Goal: Task Accomplishment & Management: Complete application form

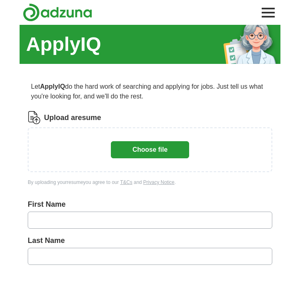
click at [170, 151] on button "Choose file" at bounding box center [150, 149] width 78 height 17
click at [152, 146] on button "Choose file" at bounding box center [150, 149] width 78 height 17
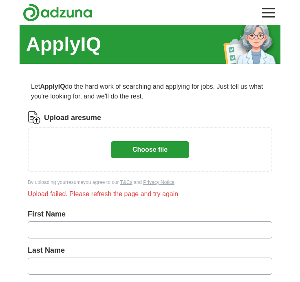
click at [172, 151] on button "Choose file" at bounding box center [150, 149] width 78 height 17
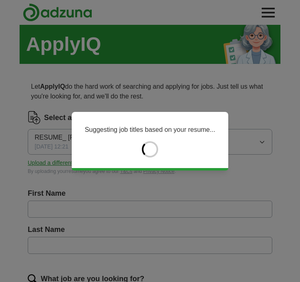
type input "****"
type input "********"
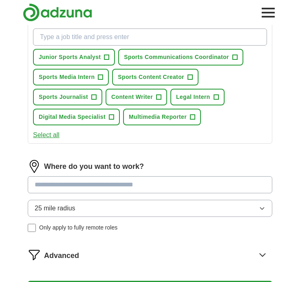
scroll to position [279, 0]
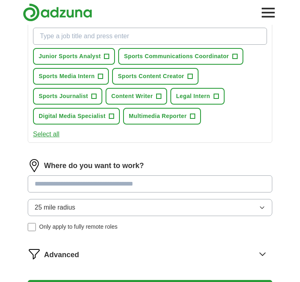
click at [113, 187] on input at bounding box center [150, 183] width 244 height 17
type input "******"
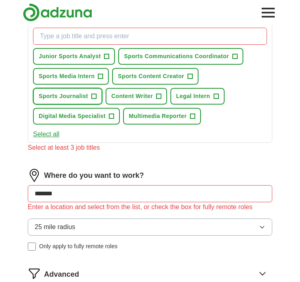
click at [93, 96] on span "+" at bounding box center [94, 96] width 5 height 7
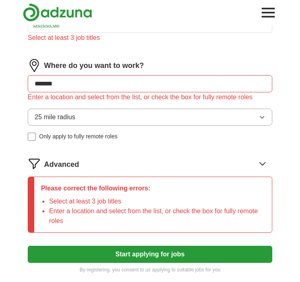
scroll to position [0, 0]
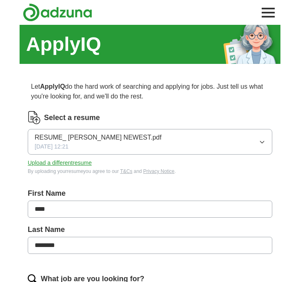
click at [259, 145] on button "RESUME_ Jack Schwartz NEWEST.pdf 09/16/2025, 12:21" at bounding box center [150, 142] width 244 height 26
click at [252, 148] on button "RESUME_ [PERSON_NAME] NEWEST.pdf [DATE] 16:21" at bounding box center [150, 142] width 244 height 26
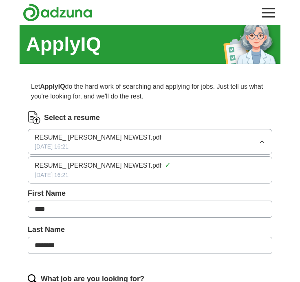
click at [143, 101] on p "Let ApplyIQ do the hard work of searching and applying for jobs. Just tell us w…" at bounding box center [150, 92] width 244 height 26
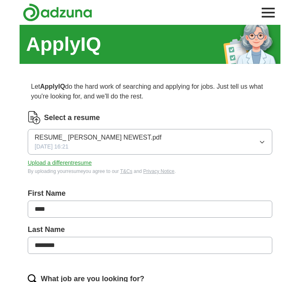
click at [78, 162] on button "Upload a different resume" at bounding box center [60, 163] width 64 height 9
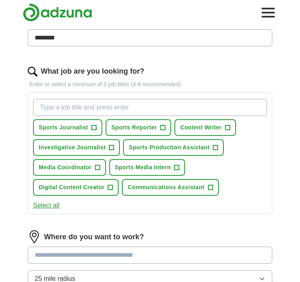
scroll to position [213, 0]
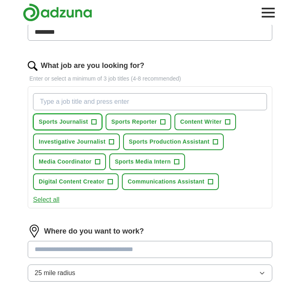
click at [92, 121] on span "+" at bounding box center [94, 122] width 5 height 7
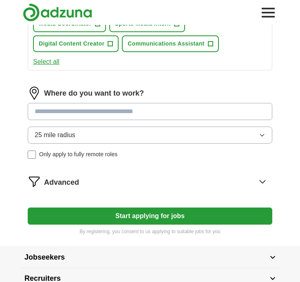
scroll to position [353, 0]
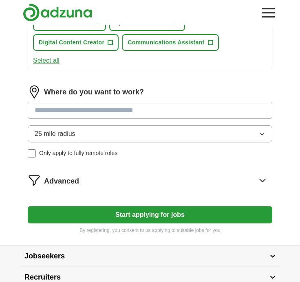
click at [170, 112] on input at bounding box center [150, 110] width 244 height 17
type input "*"
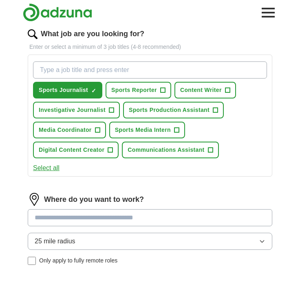
scroll to position [243, 0]
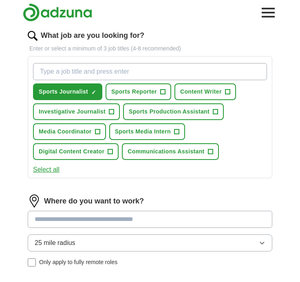
click at [136, 70] on input "What job are you looking for?" at bounding box center [150, 71] width 234 height 17
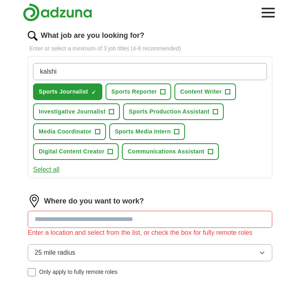
scroll to position [268, 0]
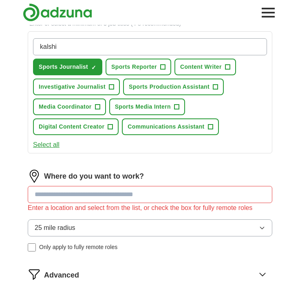
type input "kalshi"
click at [154, 199] on input at bounding box center [150, 194] width 244 height 17
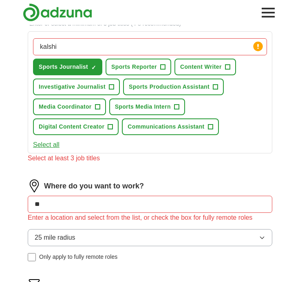
type input "***"
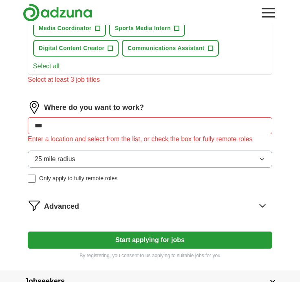
scroll to position [349, 0]
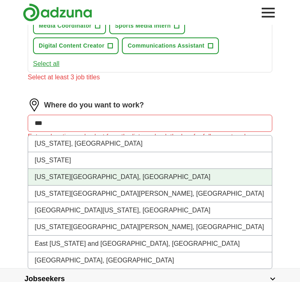
click at [127, 175] on li "[US_STATE][GEOGRAPHIC_DATA], [GEOGRAPHIC_DATA]" at bounding box center [149, 177] width 243 height 17
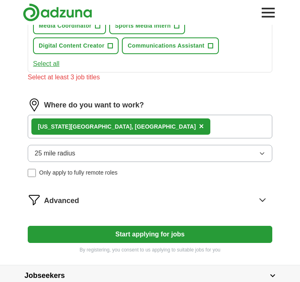
click at [151, 235] on button "Start applying for jobs" at bounding box center [150, 234] width 244 height 17
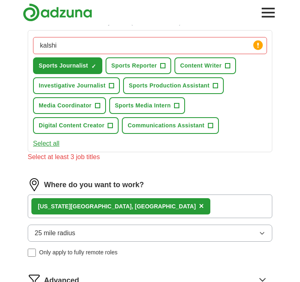
scroll to position [266, 0]
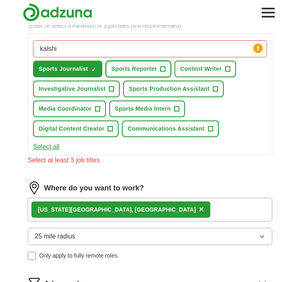
click at [158, 71] on button "Sports Reporter +" at bounding box center [138, 69] width 66 height 17
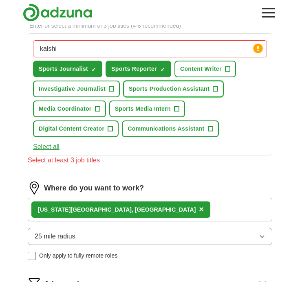
click at [213, 88] on span "+" at bounding box center [215, 89] width 5 height 7
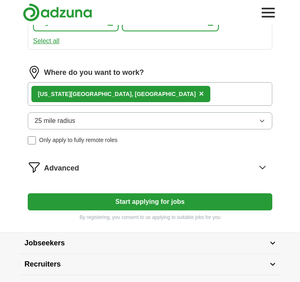
scroll to position [461, 0]
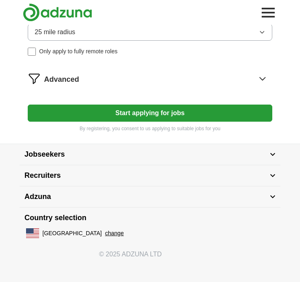
click at [164, 114] on button "Start applying for jobs" at bounding box center [150, 113] width 244 height 17
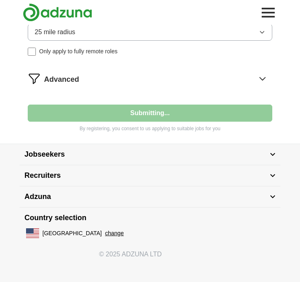
select select "**"
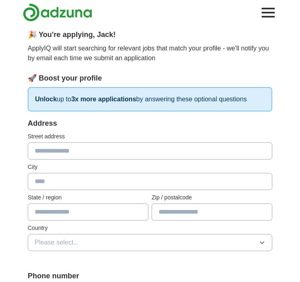
scroll to position [66, 0]
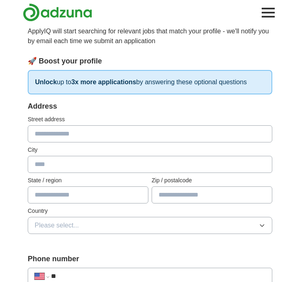
click at [156, 135] on input "text" at bounding box center [150, 133] width 244 height 17
type input "**********"
click at [127, 166] on input "text" at bounding box center [150, 164] width 244 height 17
type input "**********"
click at [96, 184] on label "State / region" at bounding box center [88, 180] width 121 height 9
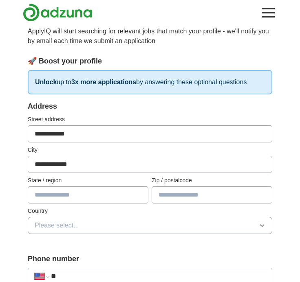
click at [96, 191] on input "text" at bounding box center [88, 194] width 121 height 17
type input "**"
click at [195, 187] on input "text" at bounding box center [211, 194] width 121 height 17
type input "*"
type input "*****"
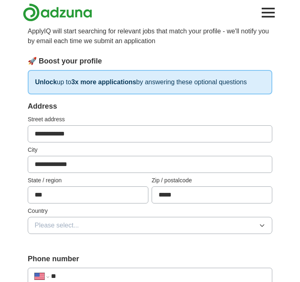
click at [168, 228] on button "Please select..." at bounding box center [150, 225] width 244 height 17
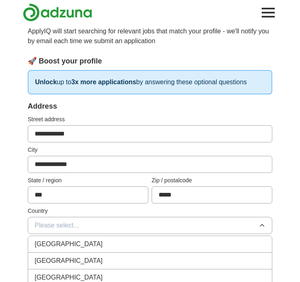
click at [162, 259] on div "[GEOGRAPHIC_DATA]" at bounding box center [150, 261] width 230 height 10
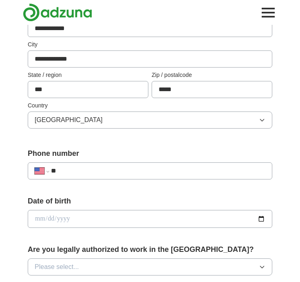
scroll to position [181, 0]
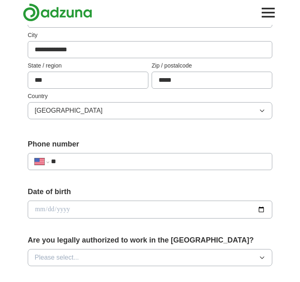
click at [103, 167] on input "**" at bounding box center [158, 162] width 214 height 10
type input "**********"
click at [77, 212] on input "date" at bounding box center [150, 210] width 244 height 18
type input "**********"
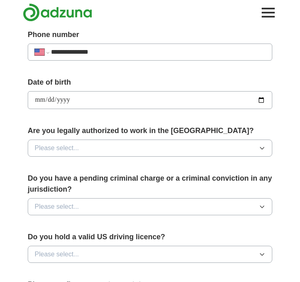
scroll to position [295, 0]
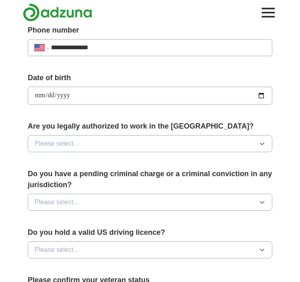
click at [109, 150] on button "Please select..." at bounding box center [150, 143] width 244 height 17
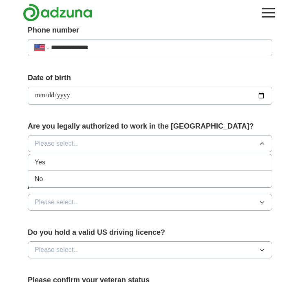
drag, startPoint x: 97, startPoint y: 165, endPoint x: 97, endPoint y: 175, distance: 9.8
click at [97, 165] on div "Yes" at bounding box center [150, 163] width 230 height 10
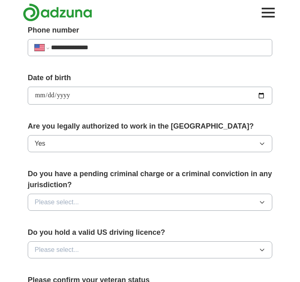
click at [97, 196] on button "Please select..." at bounding box center [150, 202] width 244 height 17
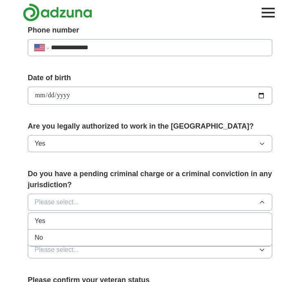
click at [98, 237] on div "No" at bounding box center [150, 238] width 230 height 10
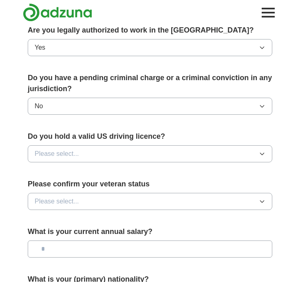
scroll to position [394, 0]
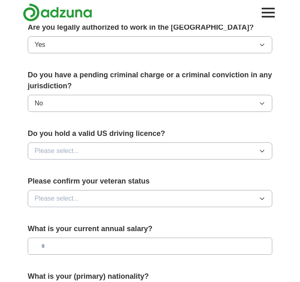
click at [116, 153] on button "Please select..." at bounding box center [150, 151] width 244 height 17
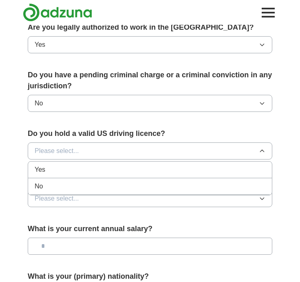
click at [106, 170] on div "Yes" at bounding box center [150, 170] width 230 height 10
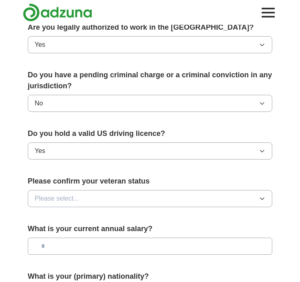
click at [106, 197] on button "Please select..." at bounding box center [150, 198] width 244 height 17
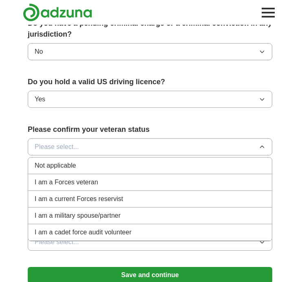
scroll to position [447, 0]
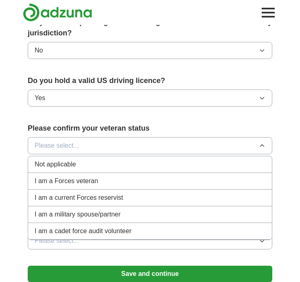
click at [131, 167] on div "Not applicable" at bounding box center [150, 165] width 230 height 10
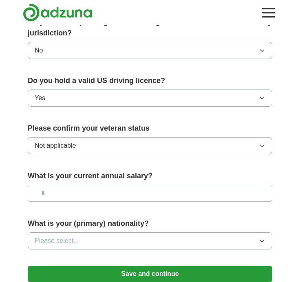
click at [121, 193] on input "text" at bounding box center [150, 193] width 244 height 17
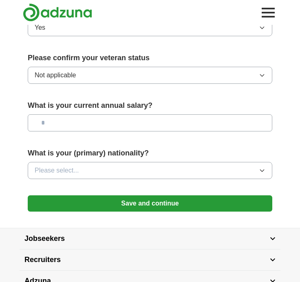
scroll to position [525, 0]
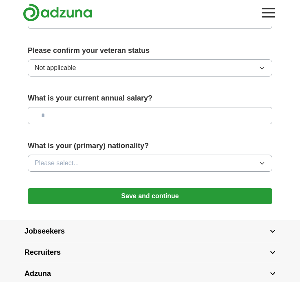
click at [88, 121] on input "text" at bounding box center [150, 115] width 244 height 17
click at [35, 117] on input "text" at bounding box center [150, 115] width 244 height 17
click at [122, 114] on input "text" at bounding box center [150, 115] width 244 height 17
type input "**"
click at [130, 169] on button "Please select..." at bounding box center [150, 163] width 244 height 17
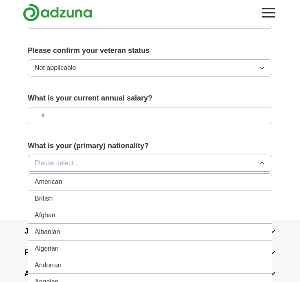
click at [136, 181] on div "American" at bounding box center [150, 182] width 230 height 10
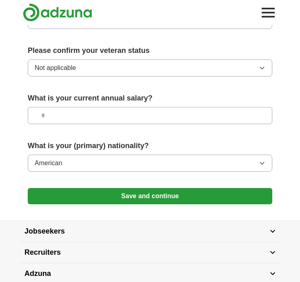
click at [213, 113] on input "text" at bounding box center [150, 115] width 244 height 17
click at [226, 197] on button "Save and continue" at bounding box center [150, 196] width 244 height 16
